Goal: Information Seeking & Learning: Find specific fact

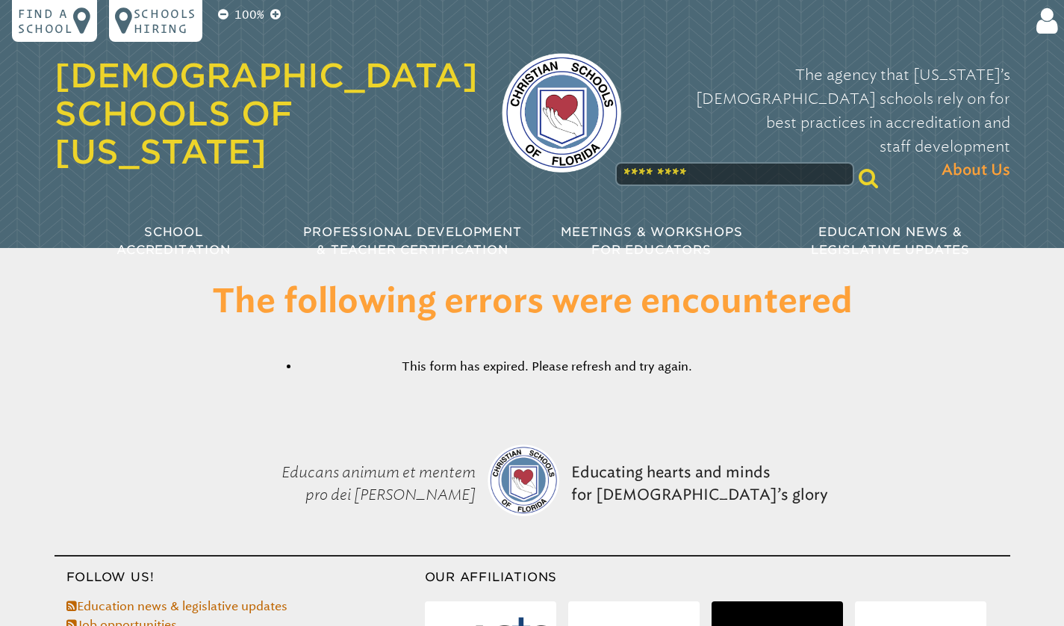
click at [714, 162] on input "text" at bounding box center [734, 174] width 239 height 24
click at [59, 31] on p "Find a school" at bounding box center [45, 21] width 55 height 30
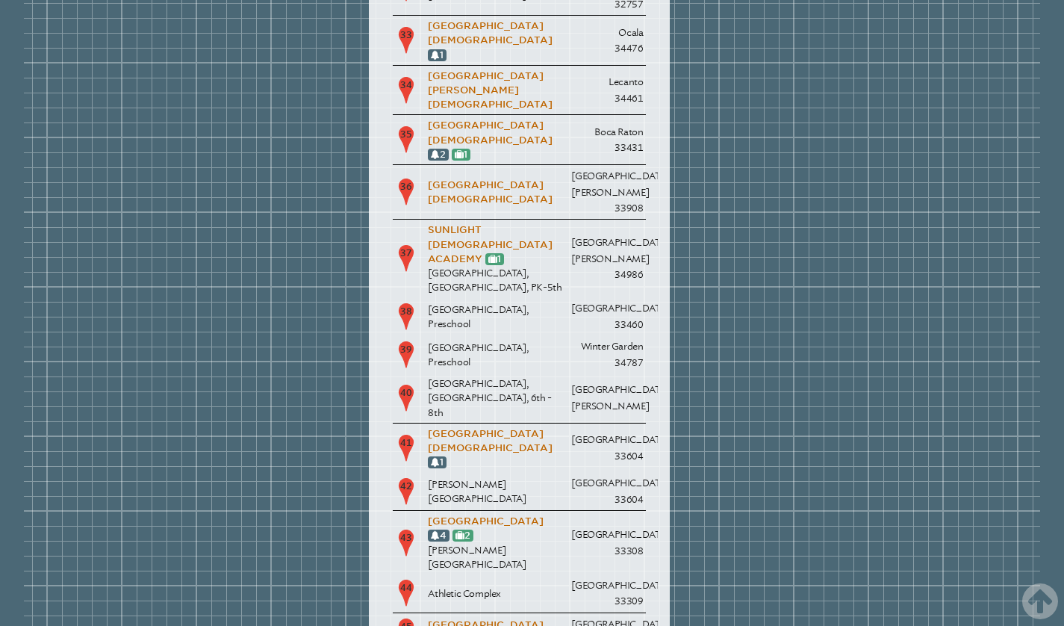
scroll to position [1840, 0]
click at [492, 620] on link "[GEOGRAPHIC_DATA][DEMOGRAPHIC_DATA]" at bounding box center [490, 632] width 125 height 25
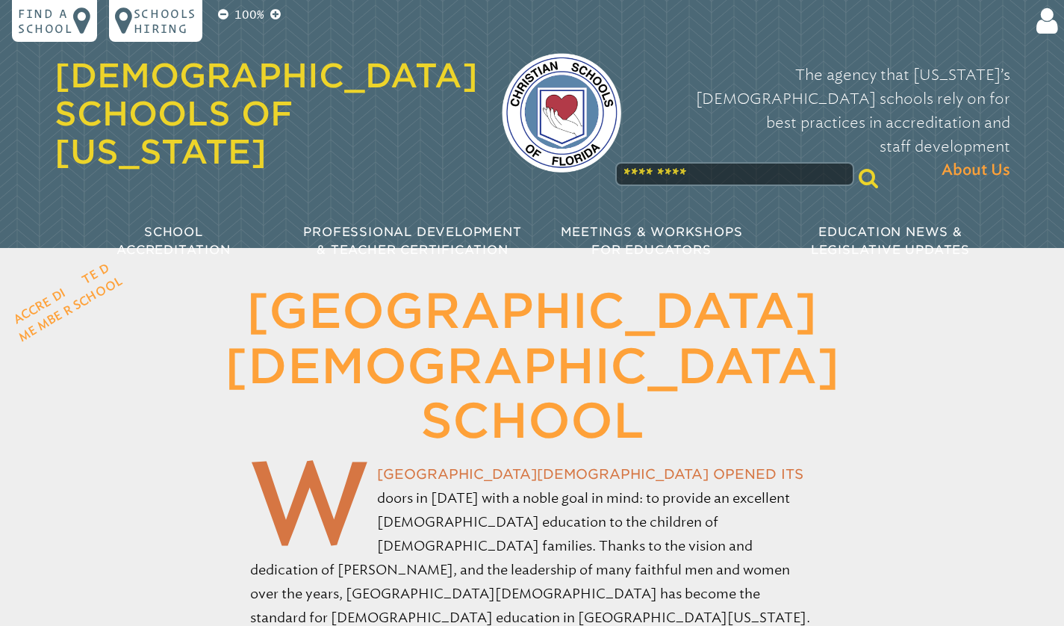
click at [1047, 22] on icon at bounding box center [1044, 21] width 28 height 30
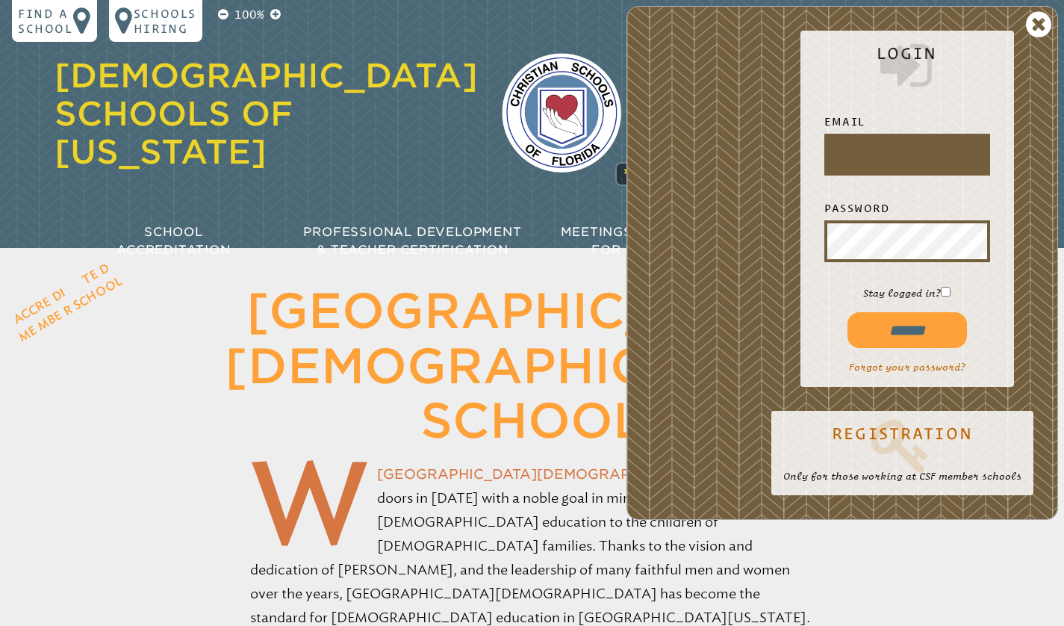
click at [858, 154] on input "text" at bounding box center [907, 155] width 160 height 36
type input "**********"
click at [847, 312] on input "******" at bounding box center [906, 330] width 119 height 36
type input "**********"
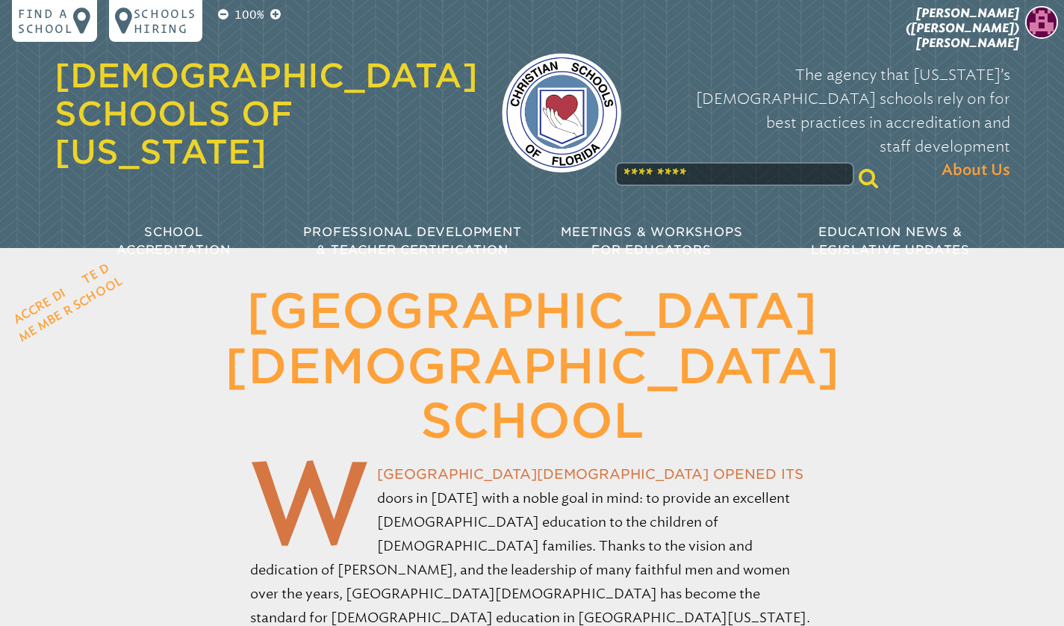
click at [1005, 18] on span "Lillian (Lilly) Pineda" at bounding box center [962, 28] width 113 height 44
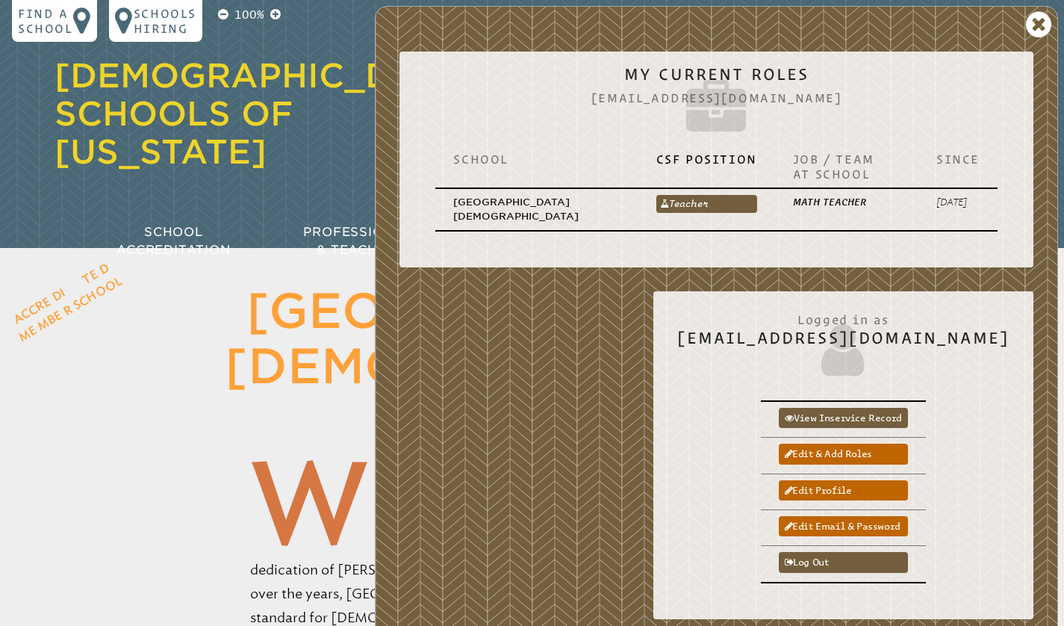
click at [885, 414] on link "View inservice record" at bounding box center [843, 418] width 129 height 20
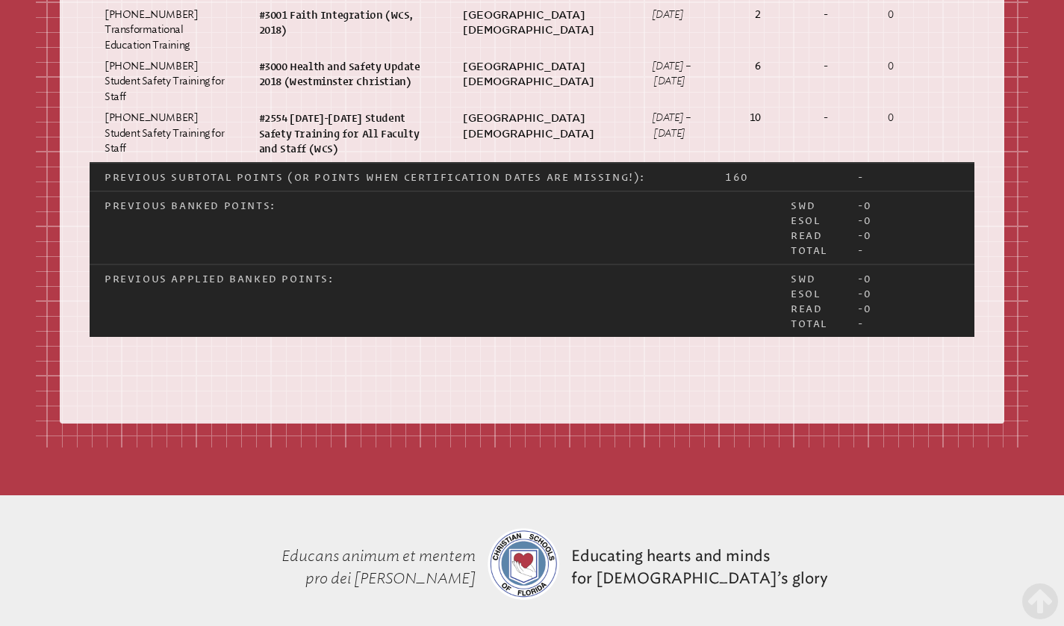
scroll to position [3878, 0]
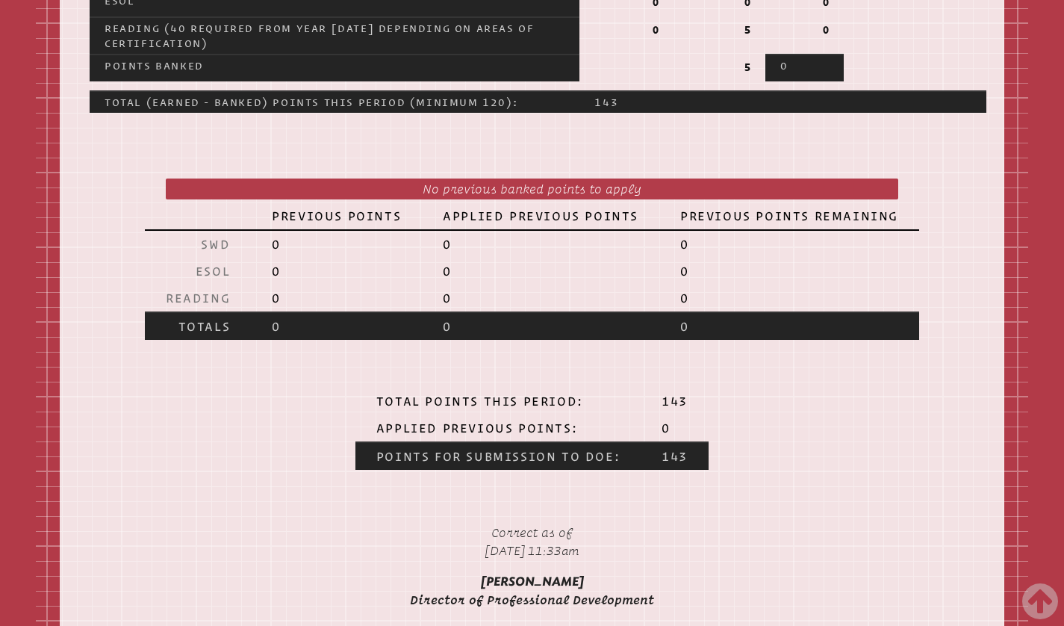
scroll to position [2004, 0]
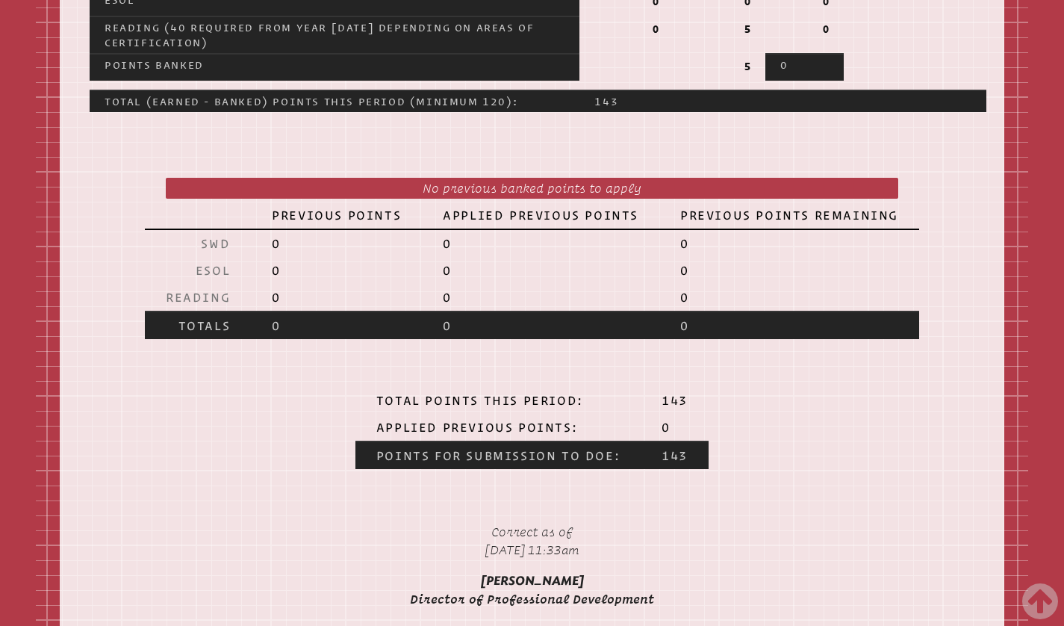
click at [1044, 598] on icon at bounding box center [1040, 601] width 36 height 42
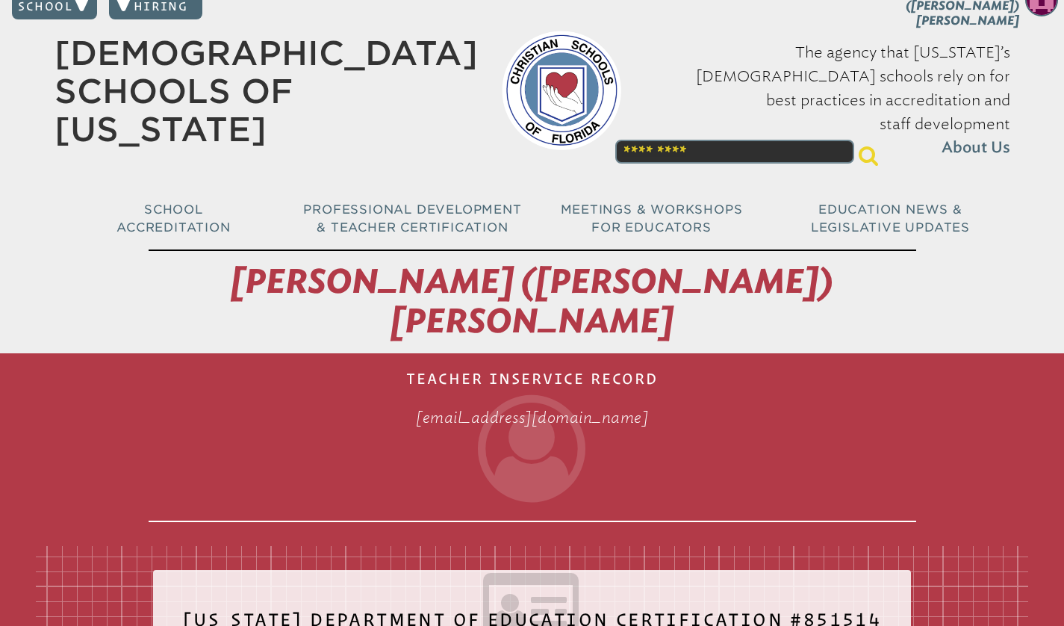
scroll to position [0, 0]
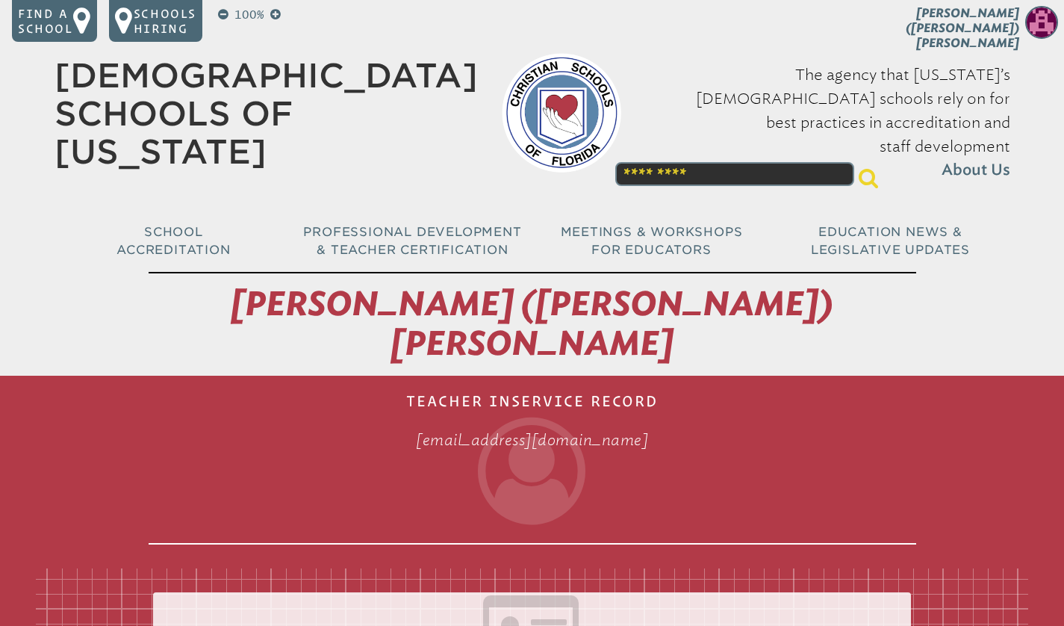
click at [216, 15] on p at bounding box center [223, 15] width 16 height 18
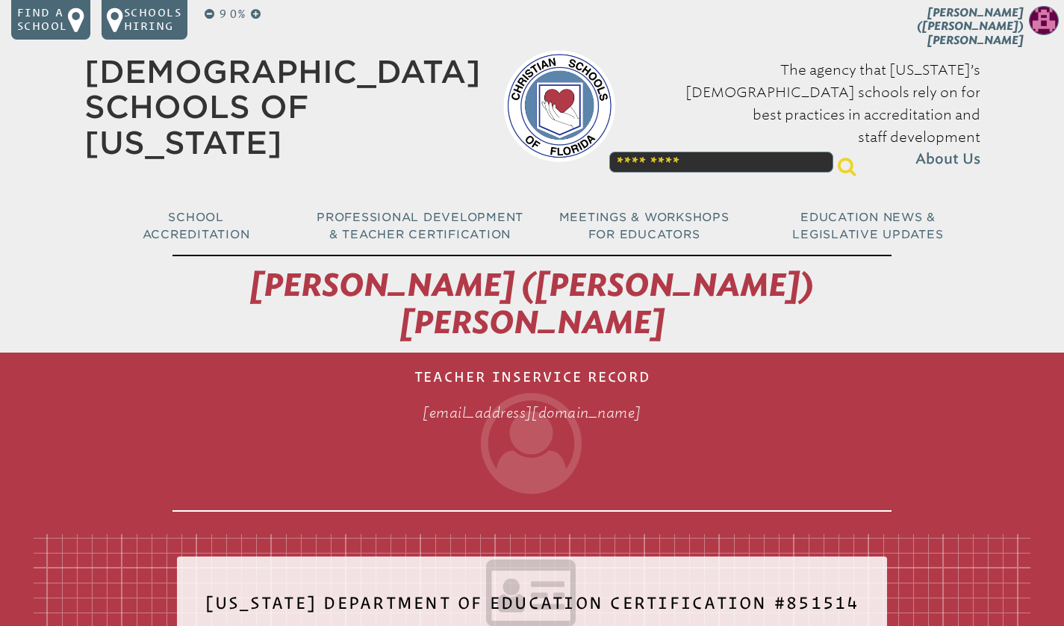
click at [216, 15] on p at bounding box center [210, 14] width 16 height 17
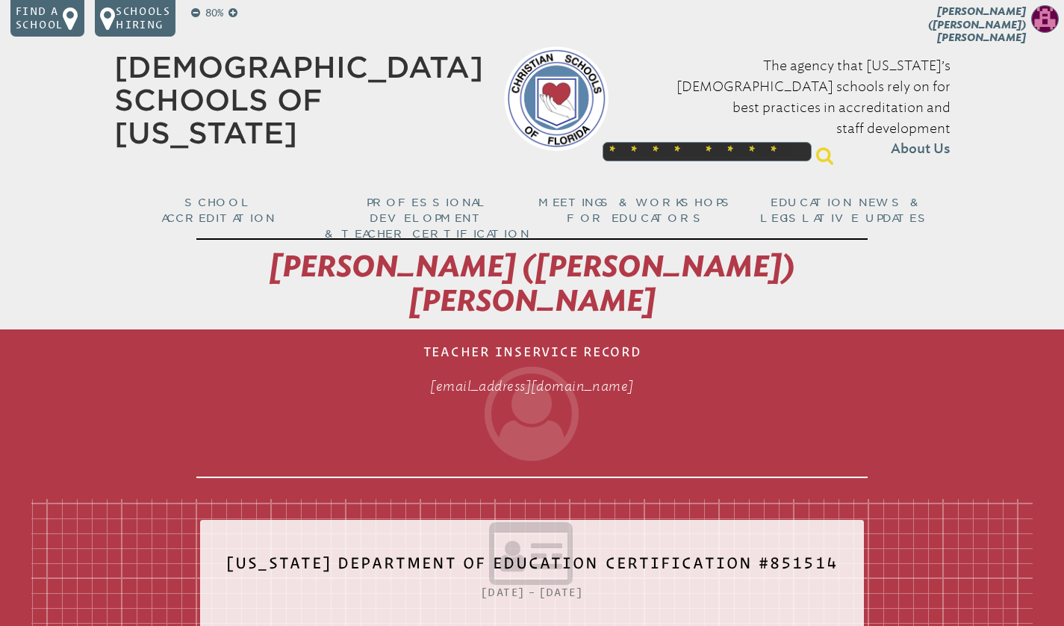
click at [216, 15] on p "80%" at bounding box center [213, 13] width 23 height 16
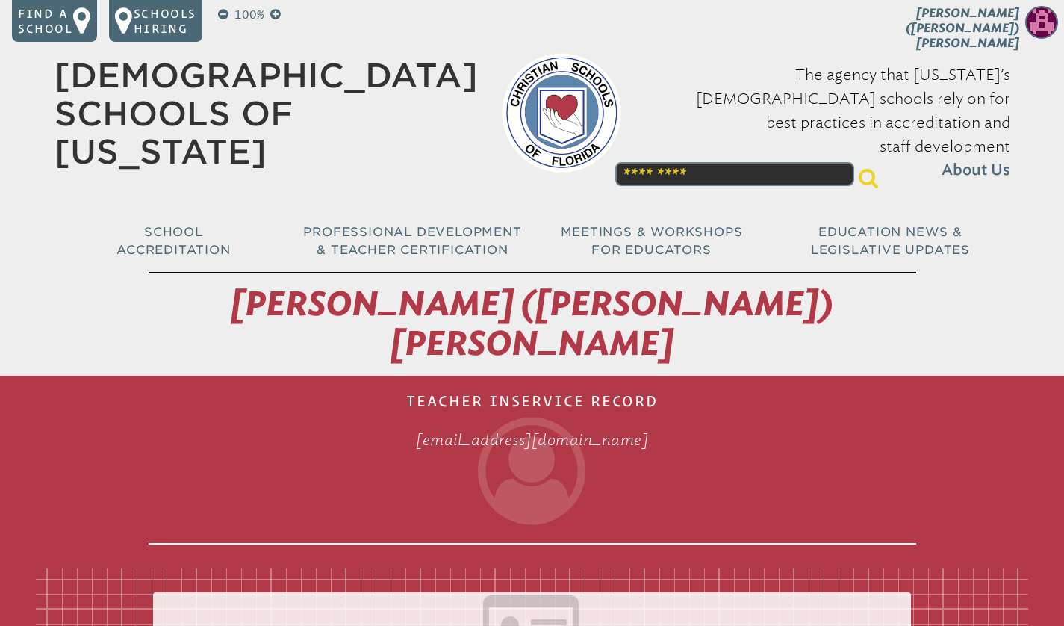
click at [219, 13] on icon at bounding box center [223, 14] width 10 height 12
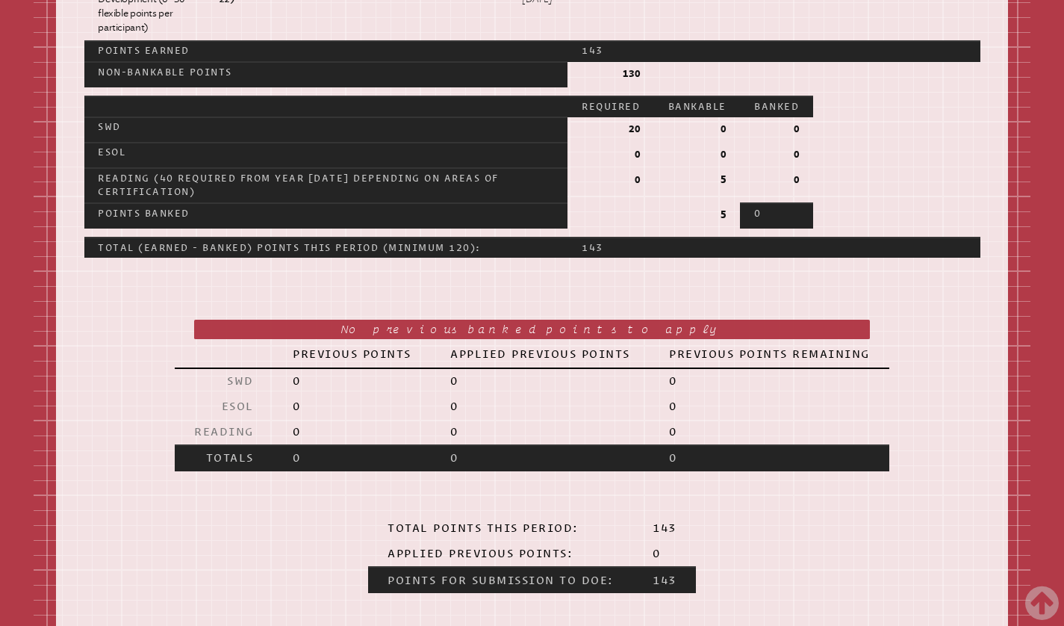
scroll to position [1724, 0]
